Goal: Check status: Check status

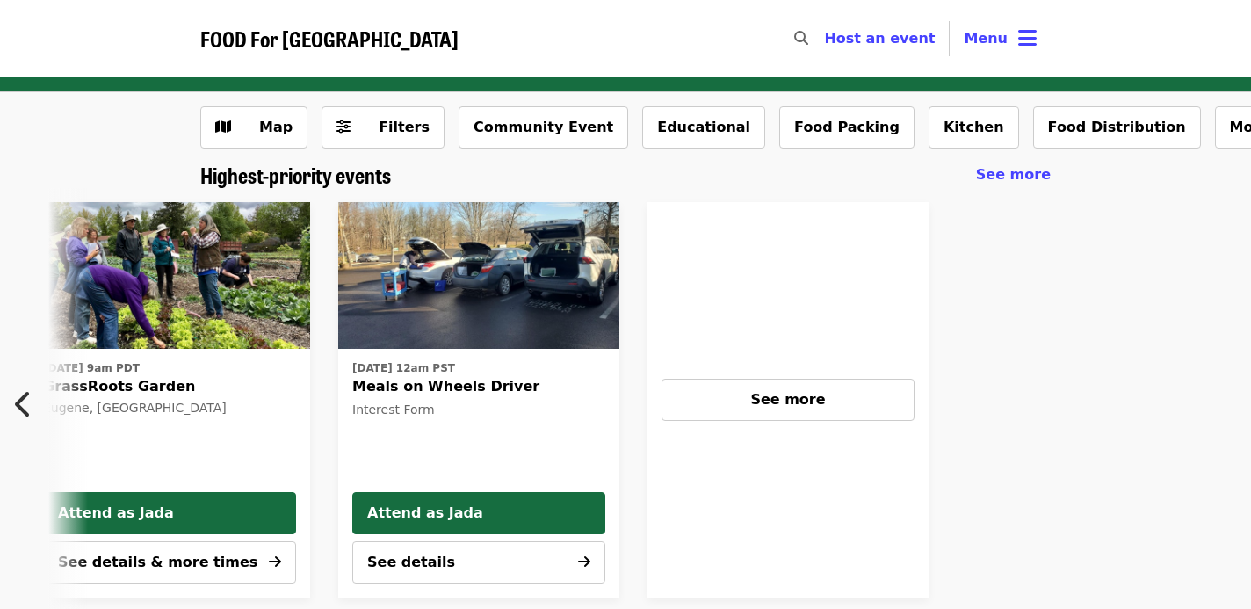
scroll to position [0, 1087]
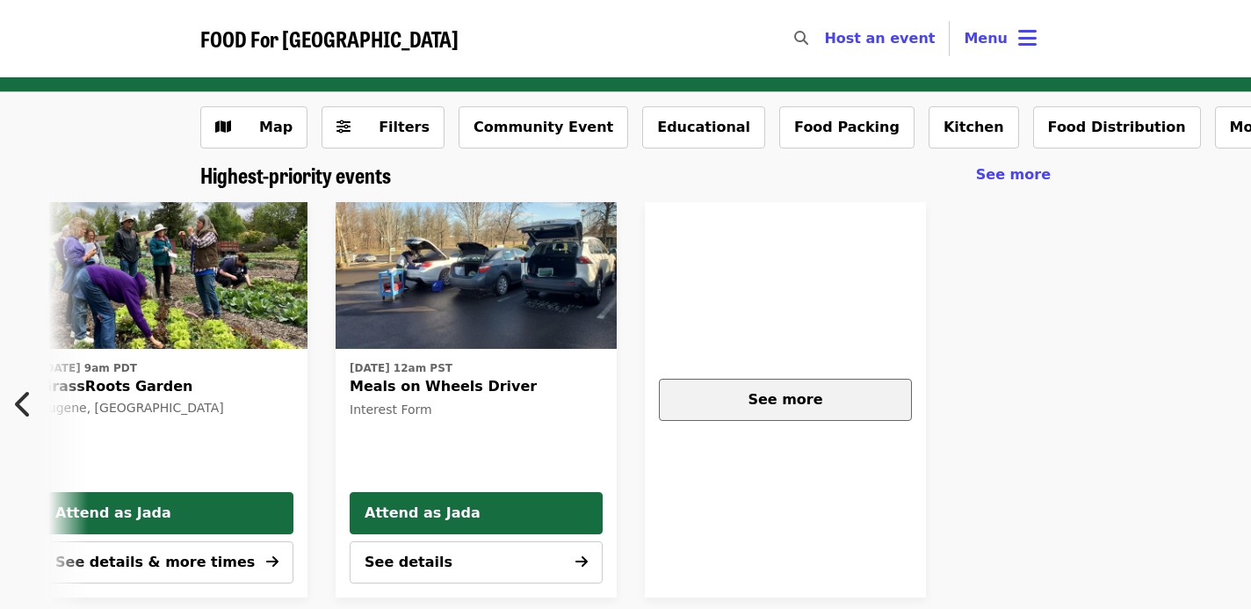
click at [772, 392] on span "See more" at bounding box center [784, 399] width 75 height 17
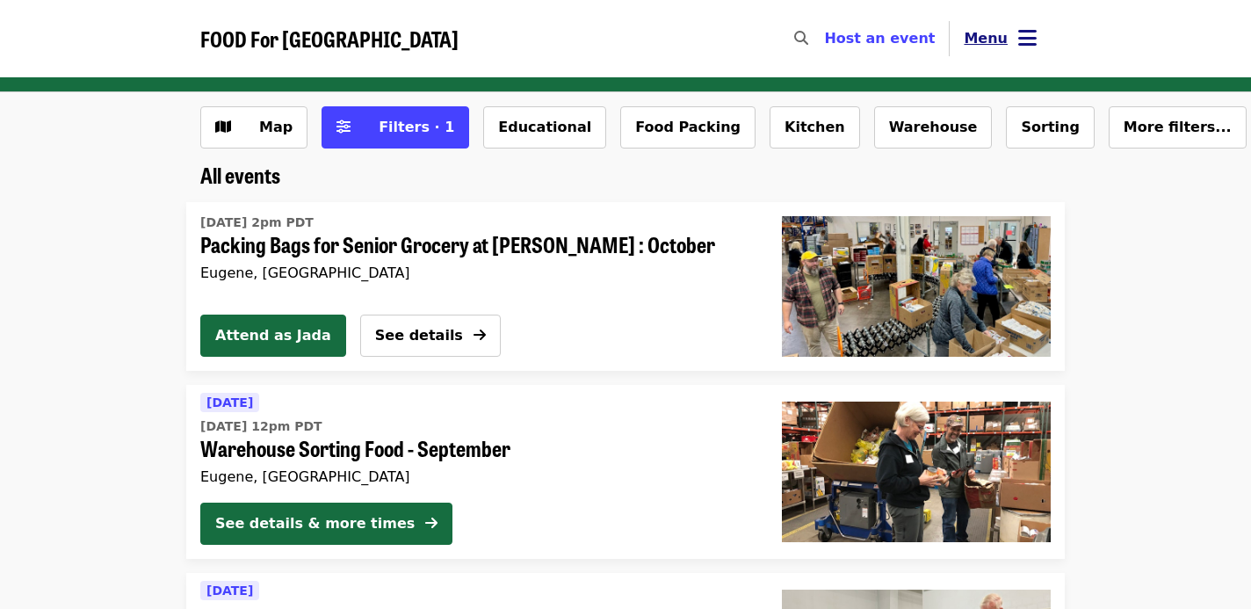
click at [1037, 28] on button "Menu" at bounding box center [999, 39] width 101 height 42
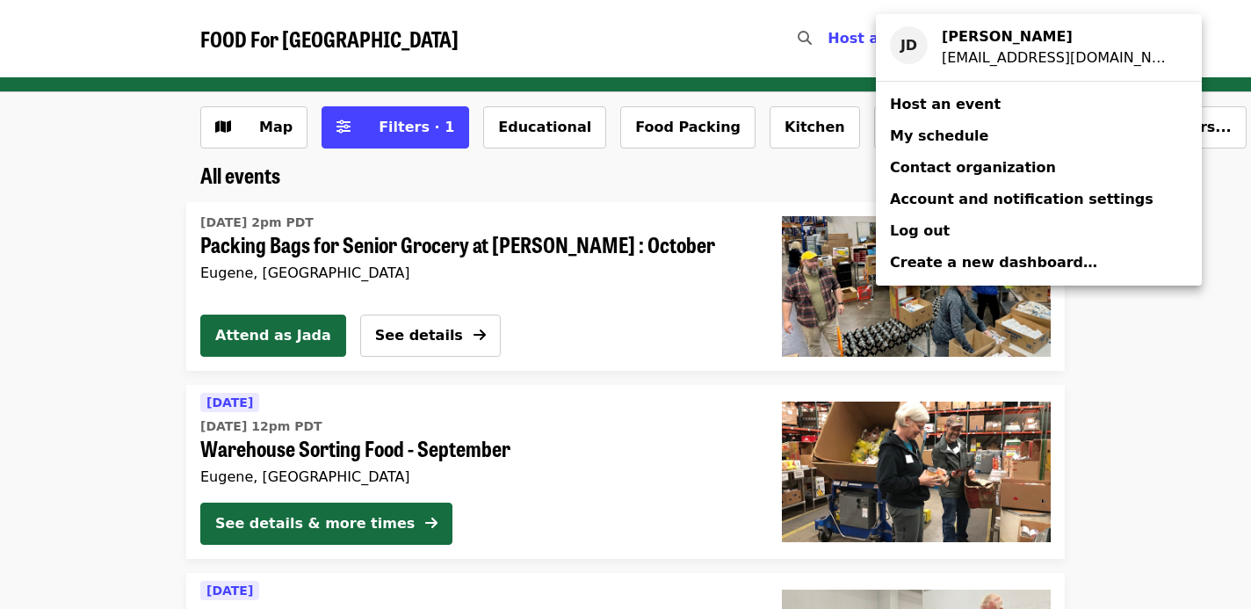
click at [964, 130] on span "My schedule" at bounding box center [939, 135] width 98 height 17
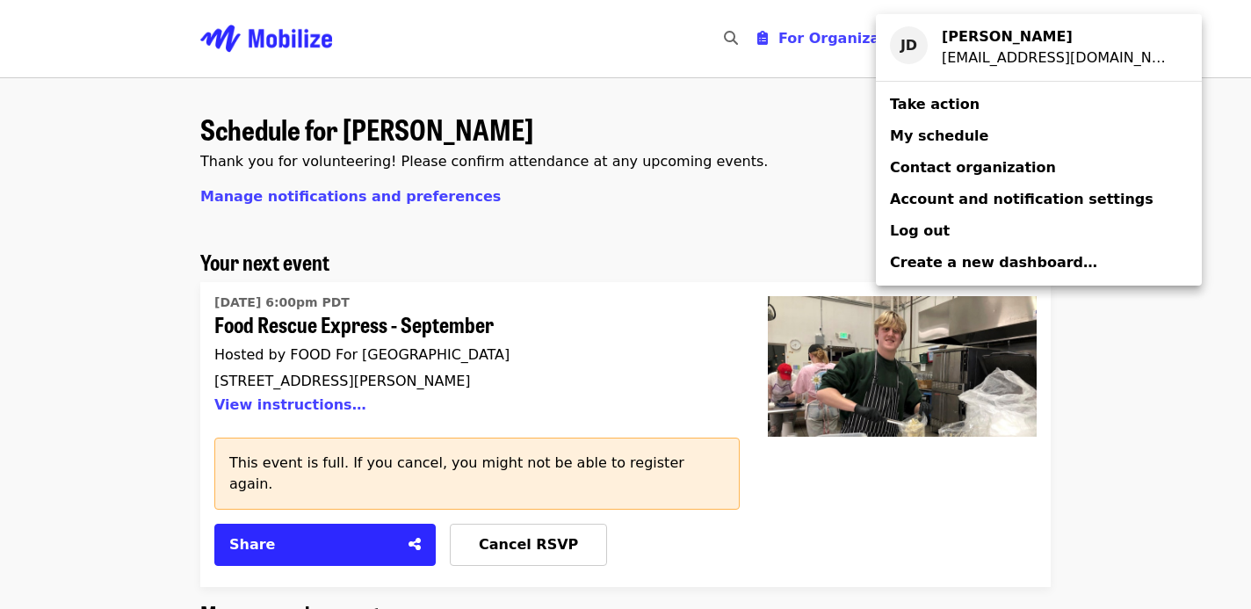
click at [617, 262] on div "Account menu" at bounding box center [625, 304] width 1251 height 609
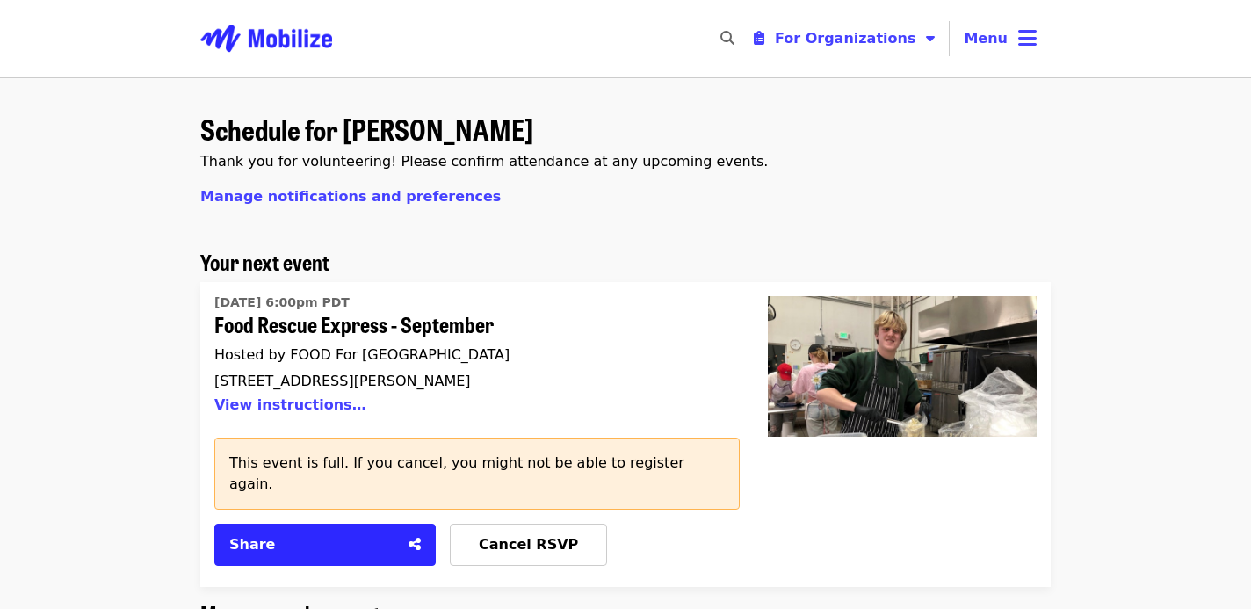
click at [617, 262] on h2 "Your next event" at bounding box center [625, 261] width 850 height 25
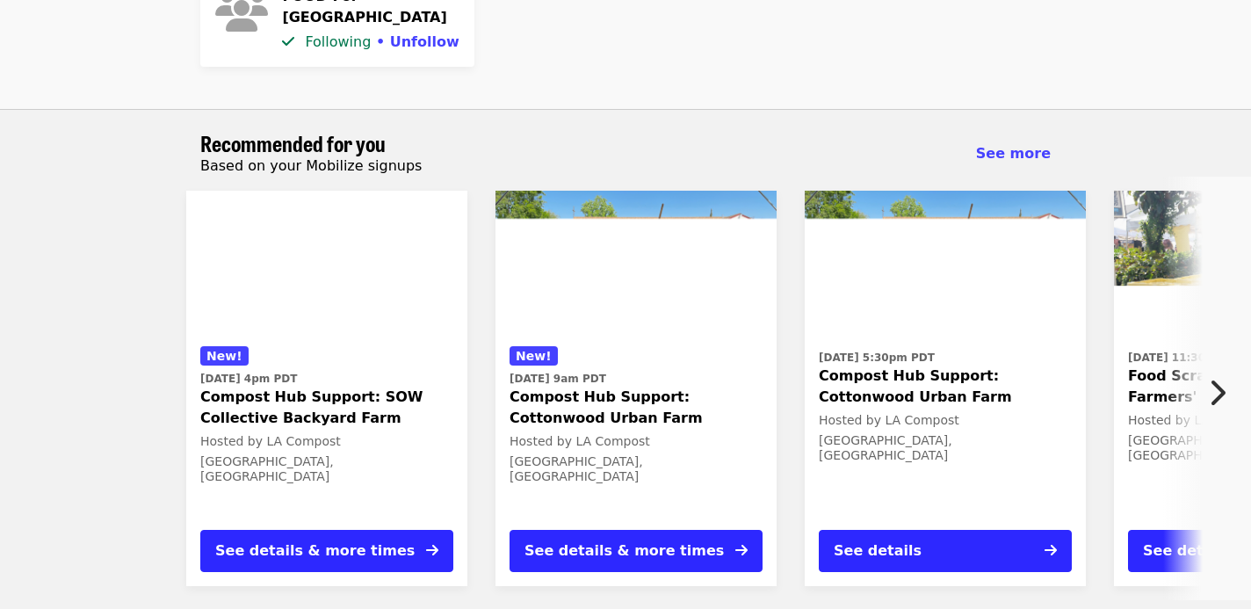
scroll to position [2749, 0]
